Goal: Information Seeking & Learning: Understand process/instructions

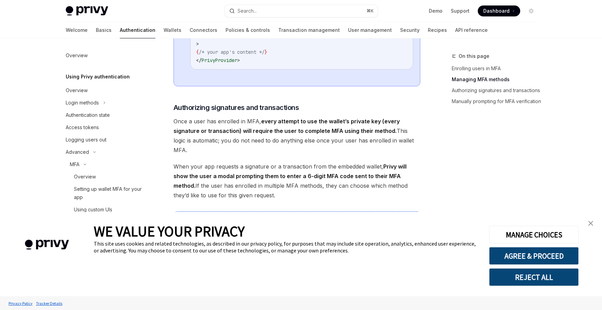
scroll to position [721, 0]
click at [331, 129] on strong "every attempt to use the wallet’s private key (every signature or transaction) …" at bounding box center [287, 125] width 226 height 16
click at [330, 129] on strong "every attempt to use the wallet’s private key (every signature or transaction) …" at bounding box center [287, 125] width 226 height 16
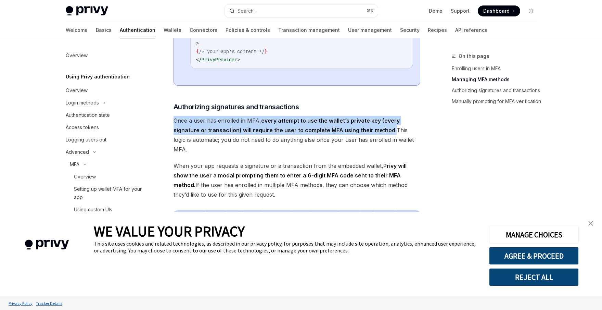
click at [330, 130] on strong "every attempt to use the wallet’s private key (every signature or transaction) …" at bounding box center [287, 125] width 226 height 16
click at [238, 134] on strong "every attempt to use the wallet’s private key (every signature or transaction) …" at bounding box center [287, 125] width 226 height 16
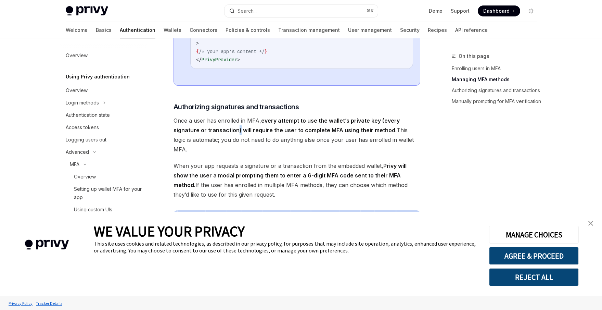
click at [238, 134] on strong "every attempt to use the wallet’s private key (every signature or transaction) …" at bounding box center [287, 125] width 226 height 16
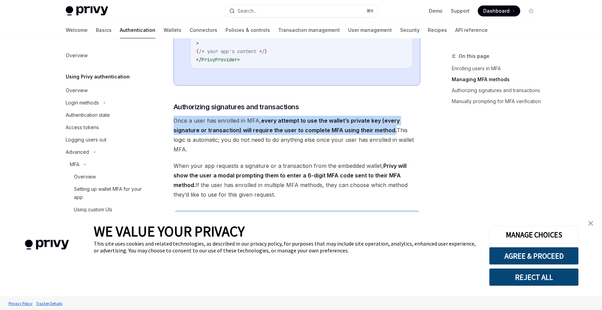
click at [238, 134] on strong "every attempt to use the wallet’s private key (every signature or transaction) …" at bounding box center [287, 125] width 226 height 16
drag, startPoint x: 213, startPoint y: 140, endPoint x: 227, endPoint y: 118, distance: 26.3
click at [213, 134] on strong "every attempt to use the wallet’s private key (every signature or transaction) …" at bounding box center [287, 125] width 226 height 16
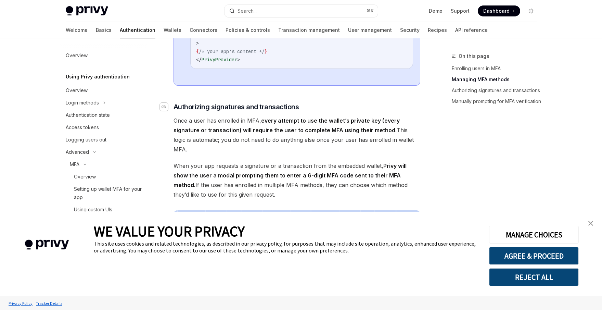
click at [166, 109] on icon "Navigate to header" at bounding box center [164, 107] width 5 height 4
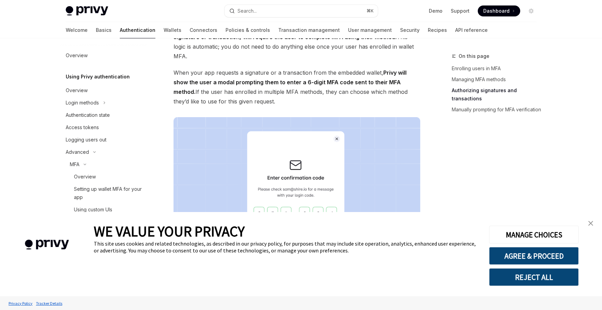
scroll to position [816, 0]
